Goal: Task Accomplishment & Management: Manage account settings

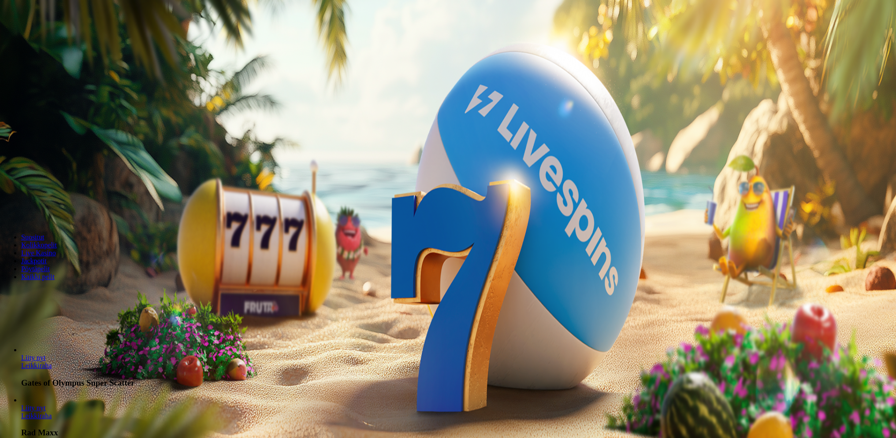
click at [46, 211] on span "Talleta ja pelaa" at bounding box center [26, 214] width 39 height 7
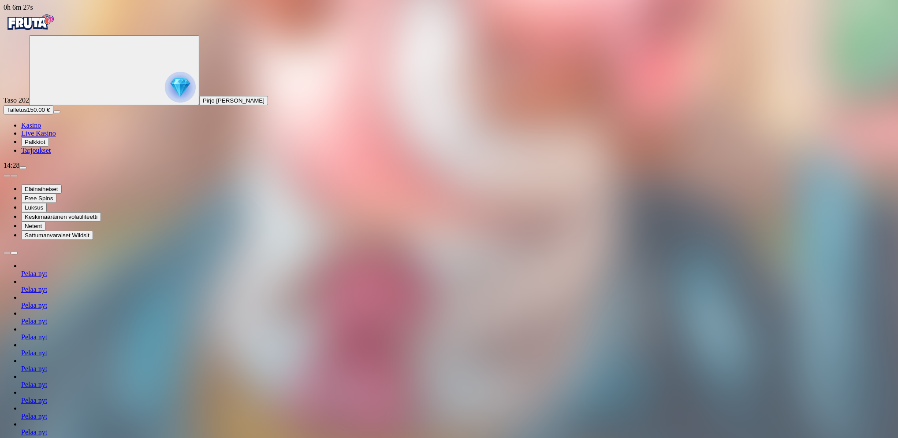
click at [23, 168] on span "menu icon" at bounding box center [23, 168] width 0 height 0
type input "***"
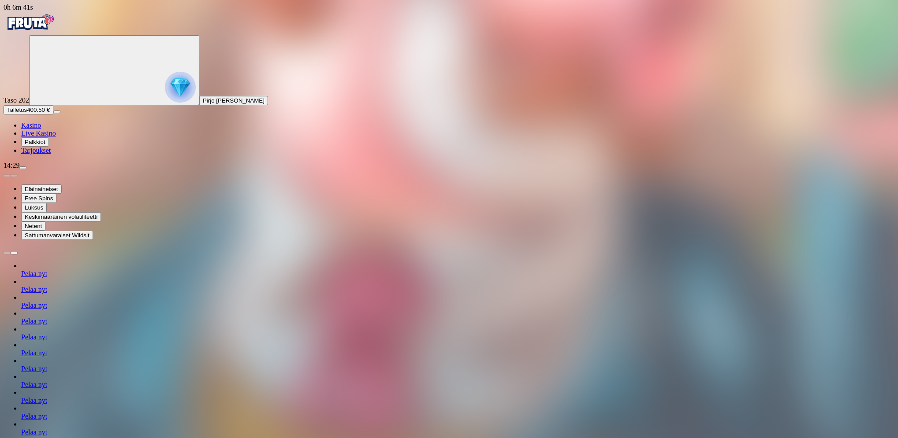
click at [23, 168] on span "menu icon" at bounding box center [23, 168] width 0 height 0
